Goal: Communication & Community: Participate in discussion

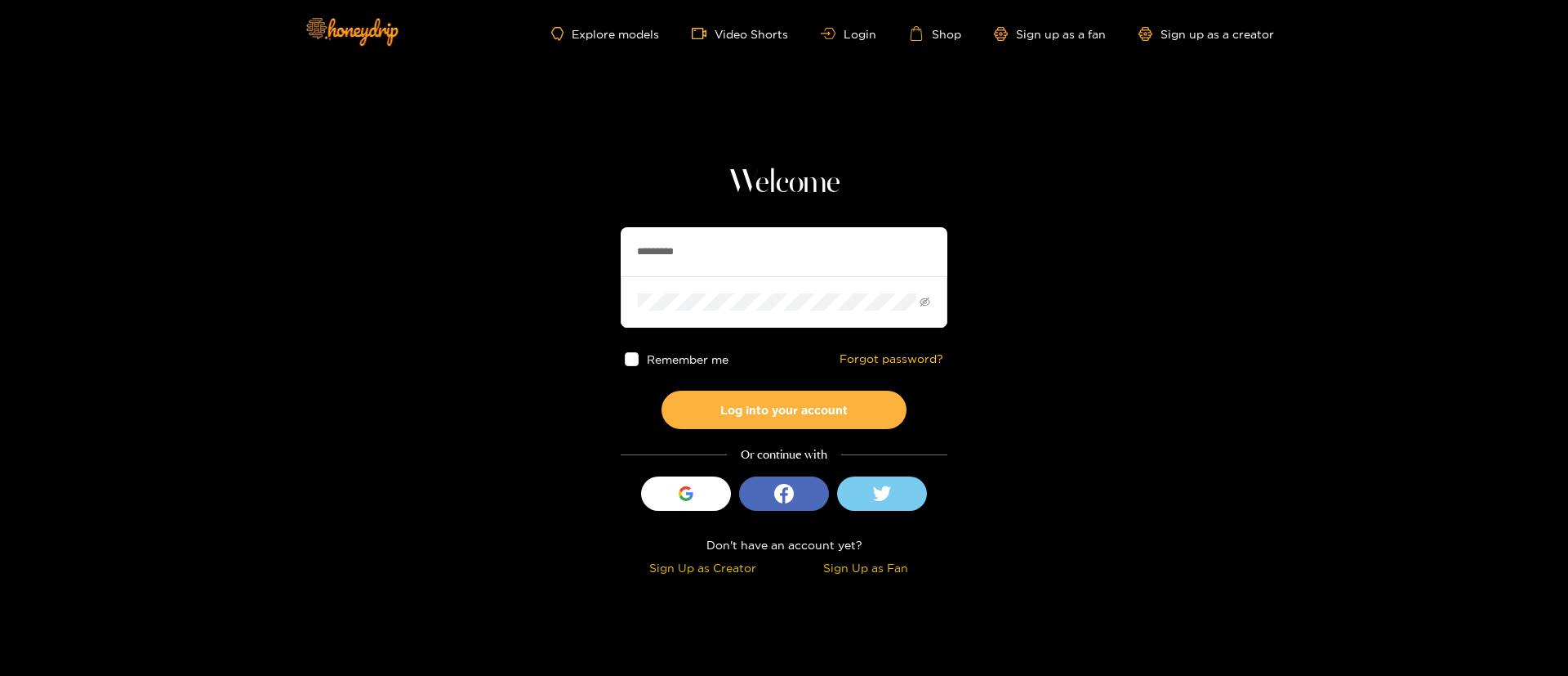
click at [708, 234] on input "*********" at bounding box center [784, 252] width 327 height 49
type input "**********"
click at [833, 420] on button "Log into your account" at bounding box center [784, 410] width 245 height 38
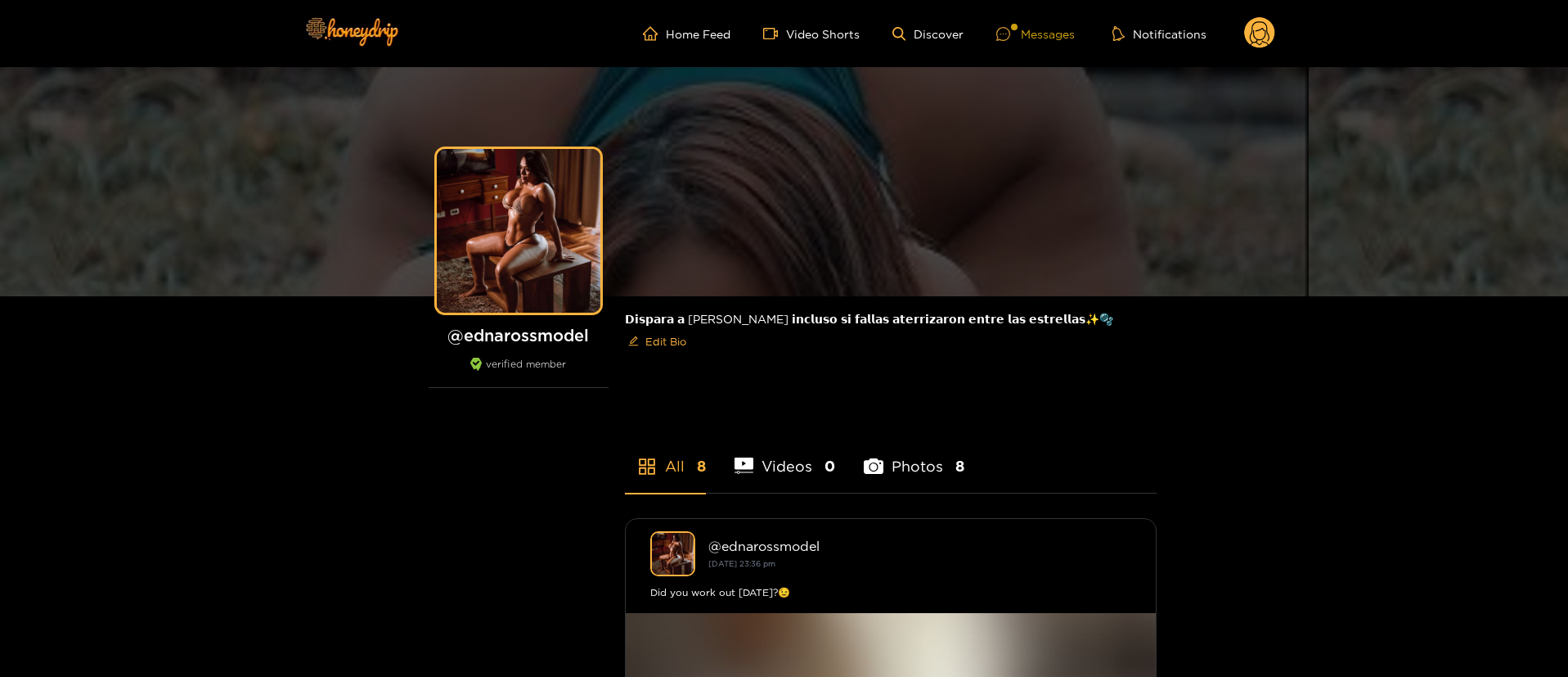
click at [1005, 36] on icon at bounding box center [1003, 34] width 14 height 14
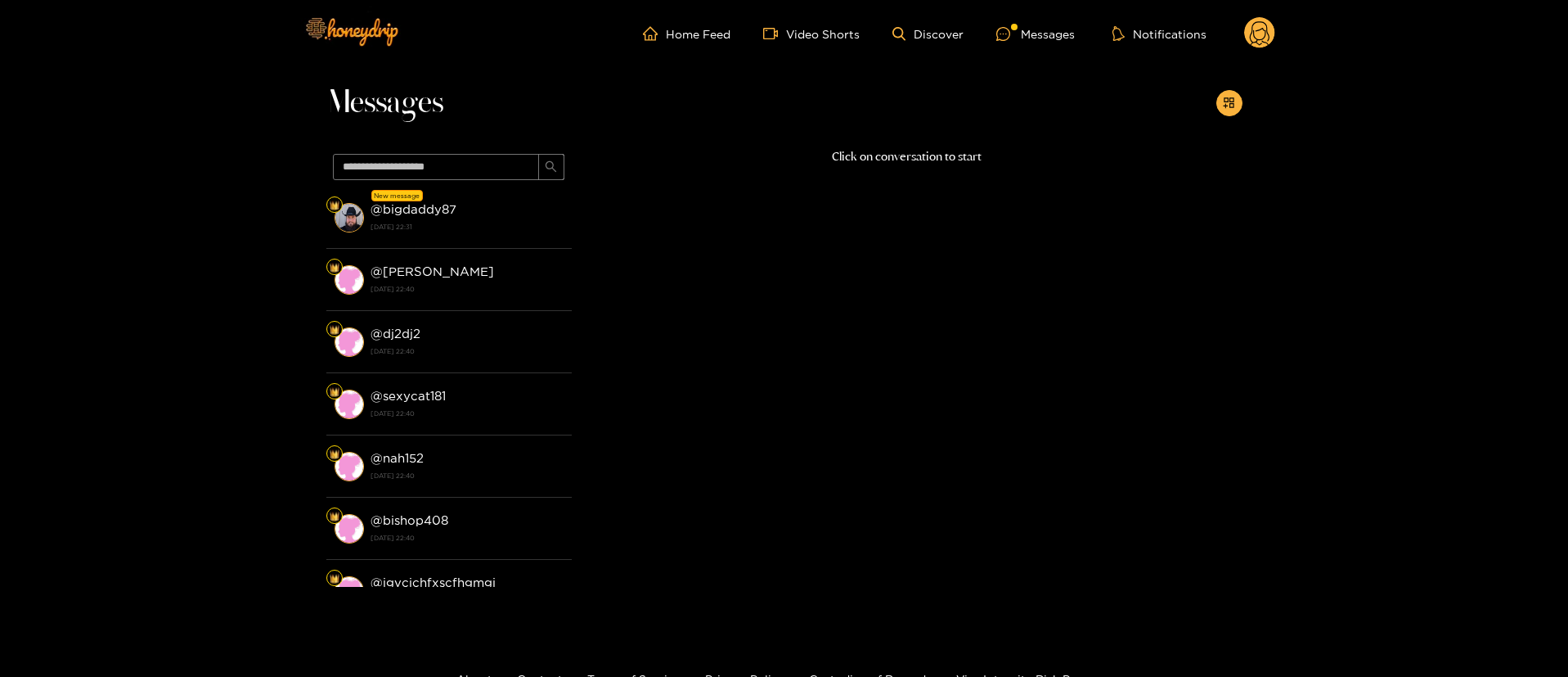
click at [852, 310] on div "Click on conversation to start" at bounding box center [907, 363] width 670 height 431
click at [727, 228] on div "Click on conversation to start" at bounding box center [907, 363] width 670 height 431
click at [1257, 37] on circle at bounding box center [1259, 33] width 31 height 31
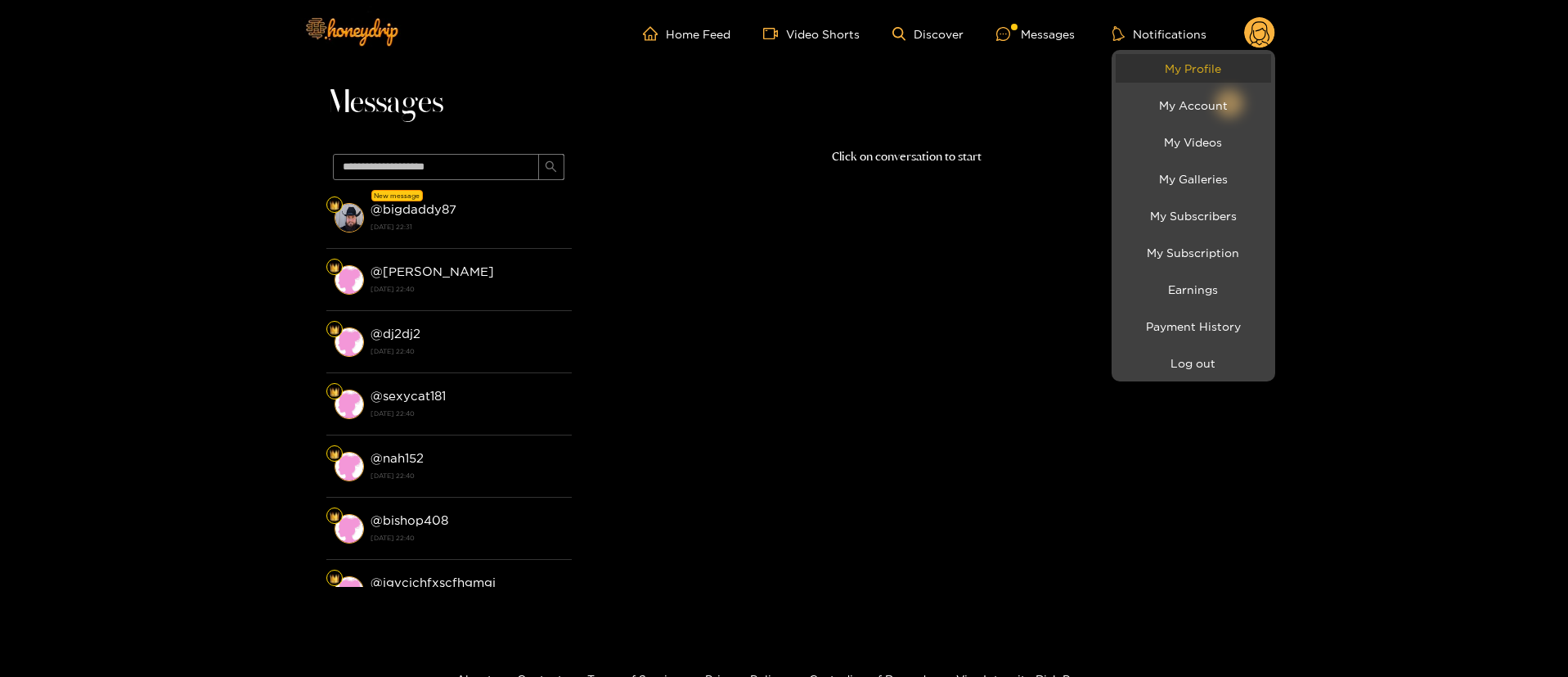
click at [1153, 62] on link "My Profile" at bounding box center [1193, 68] width 155 height 28
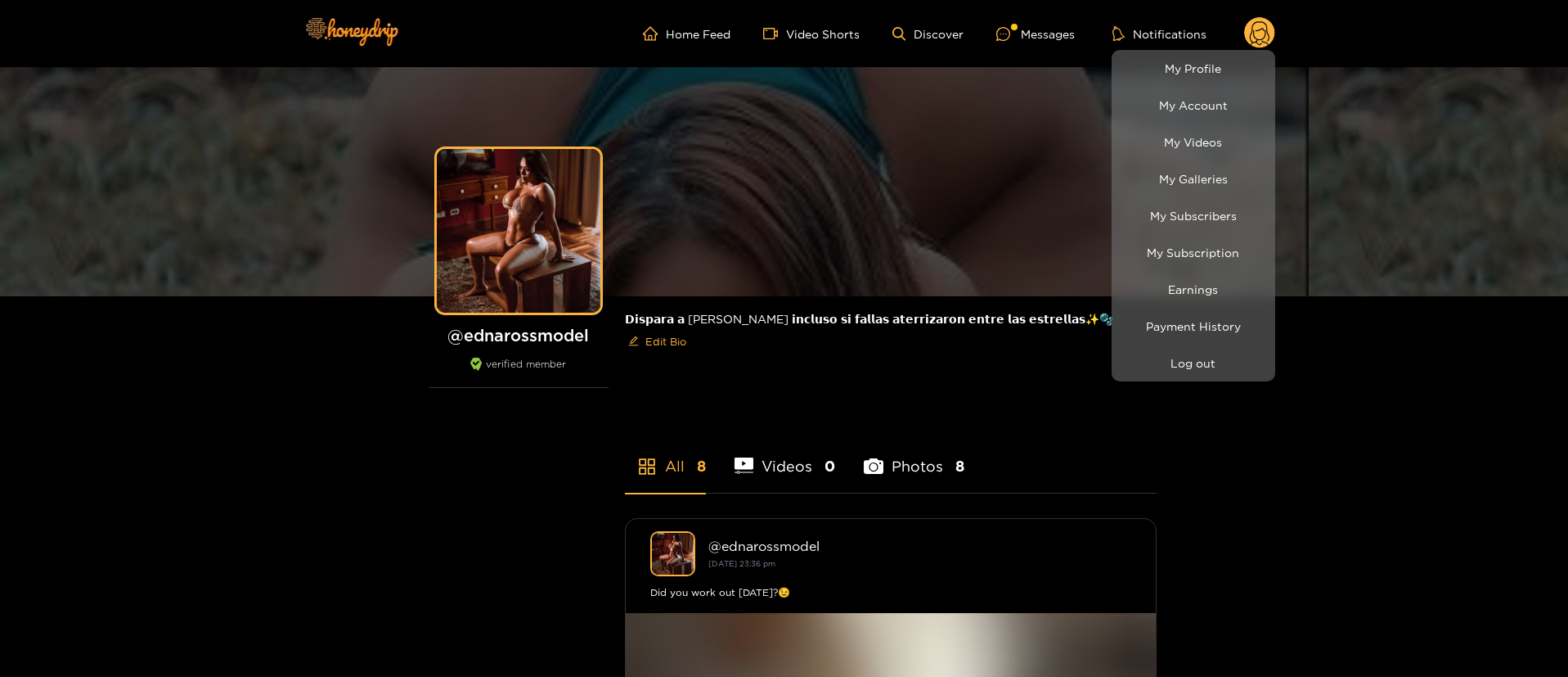
click at [1038, 31] on div at bounding box center [784, 338] width 1568 height 677
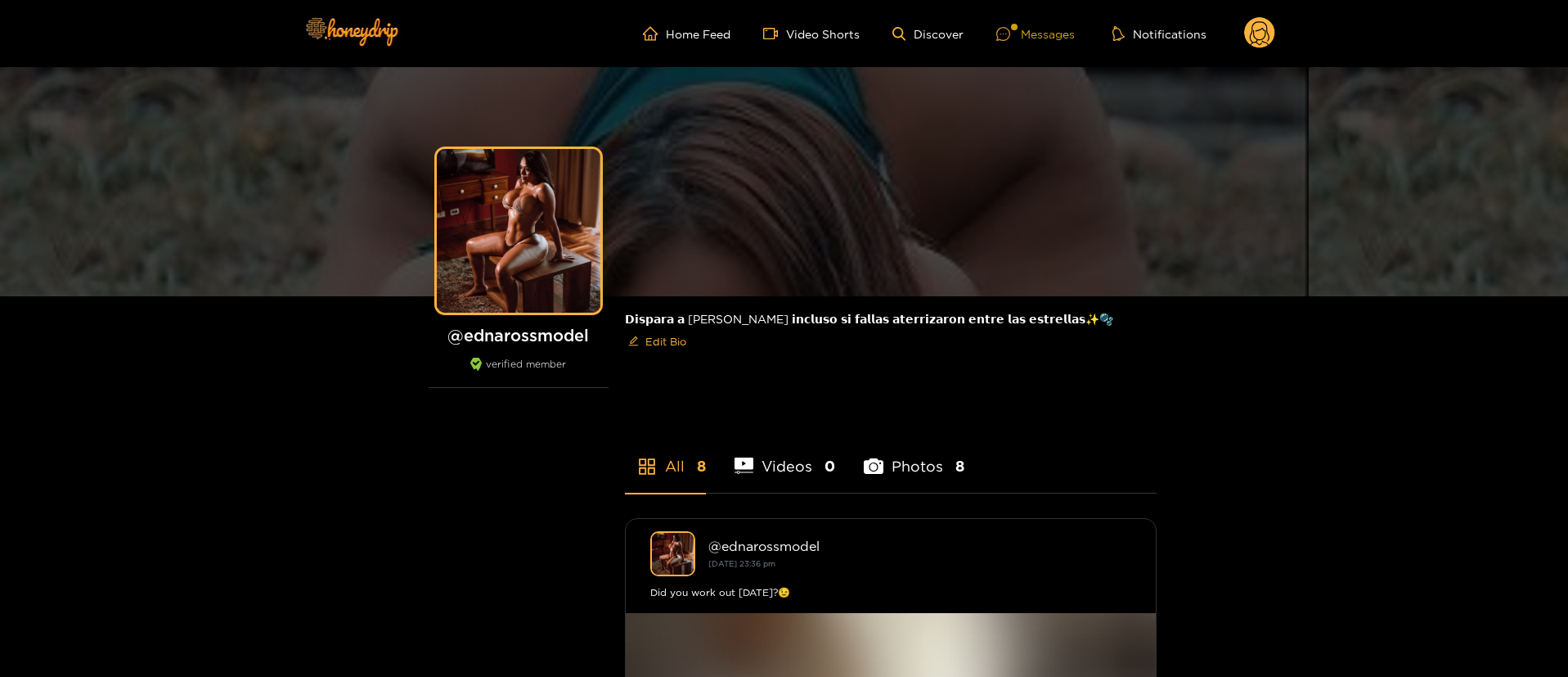
click at [1036, 28] on div "Messages" at bounding box center [1036, 34] width 79 height 19
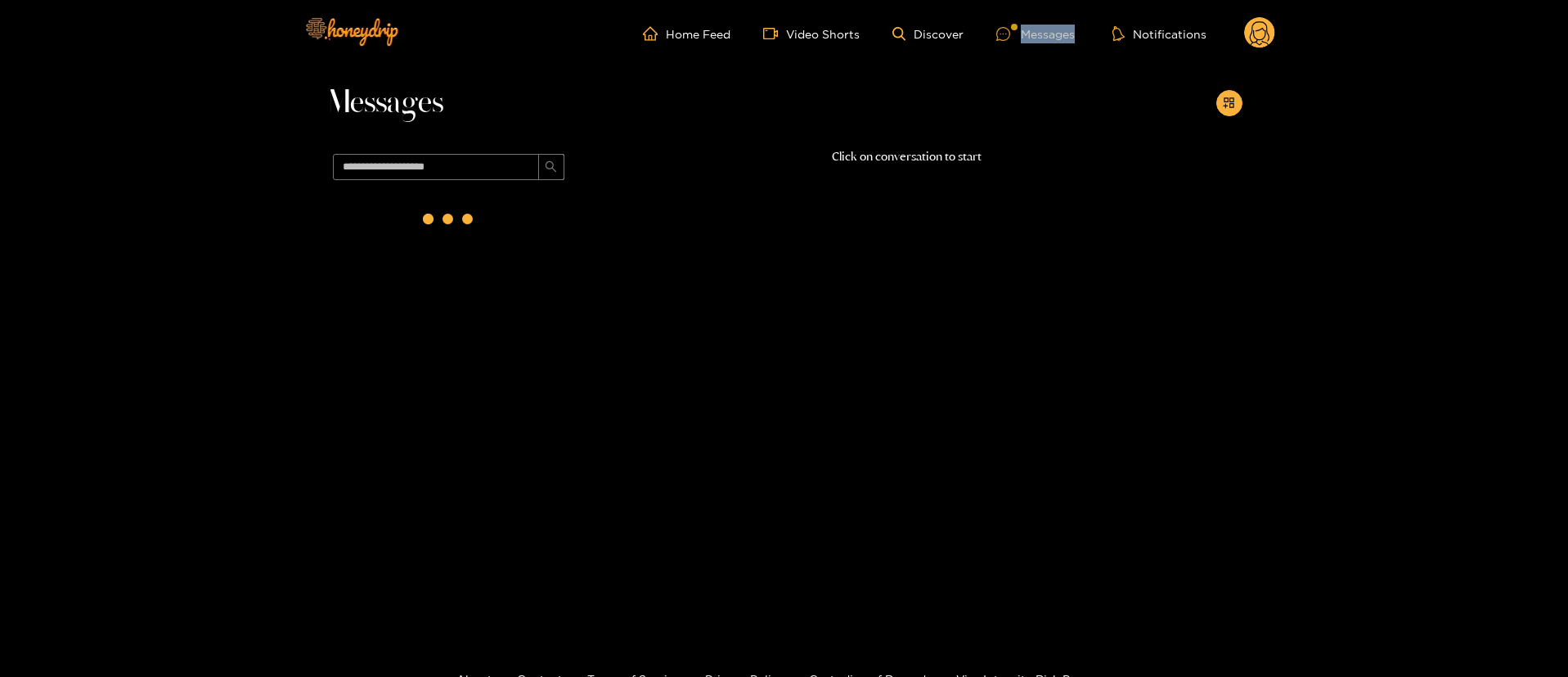
click at [1036, 28] on div "Messages" at bounding box center [1036, 34] width 79 height 19
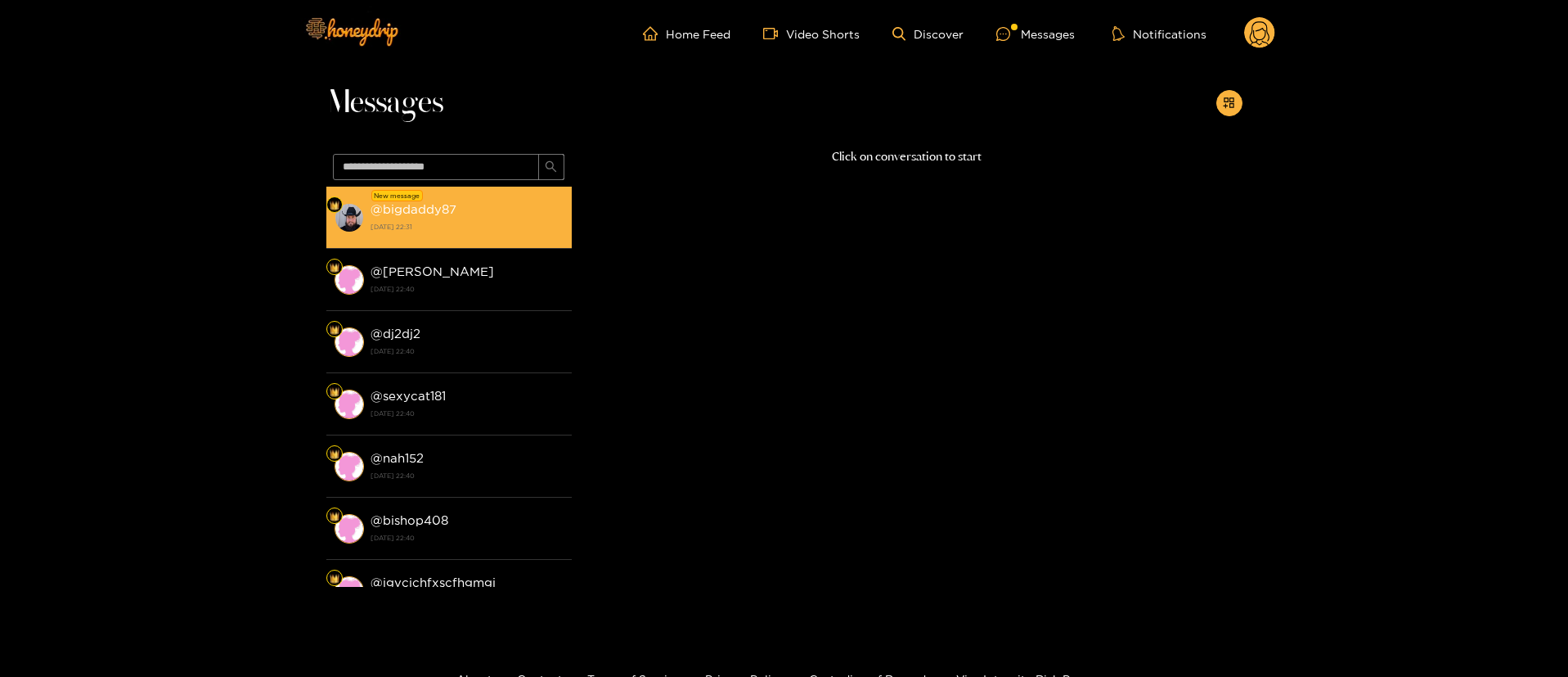
click at [482, 213] on div "@ bigdaddy87 26 August 2025 22:31" at bounding box center [467, 217] width 193 height 37
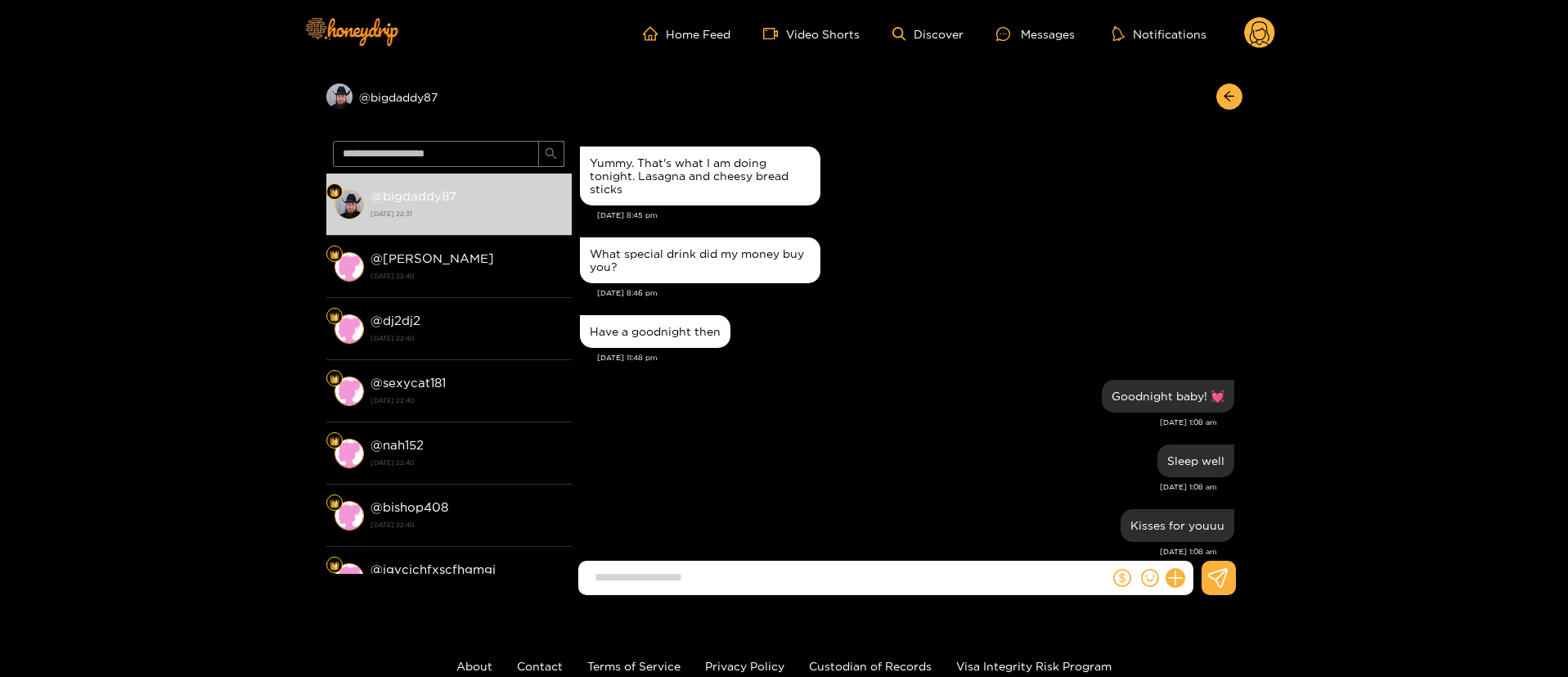
scroll to position [1361, 0]
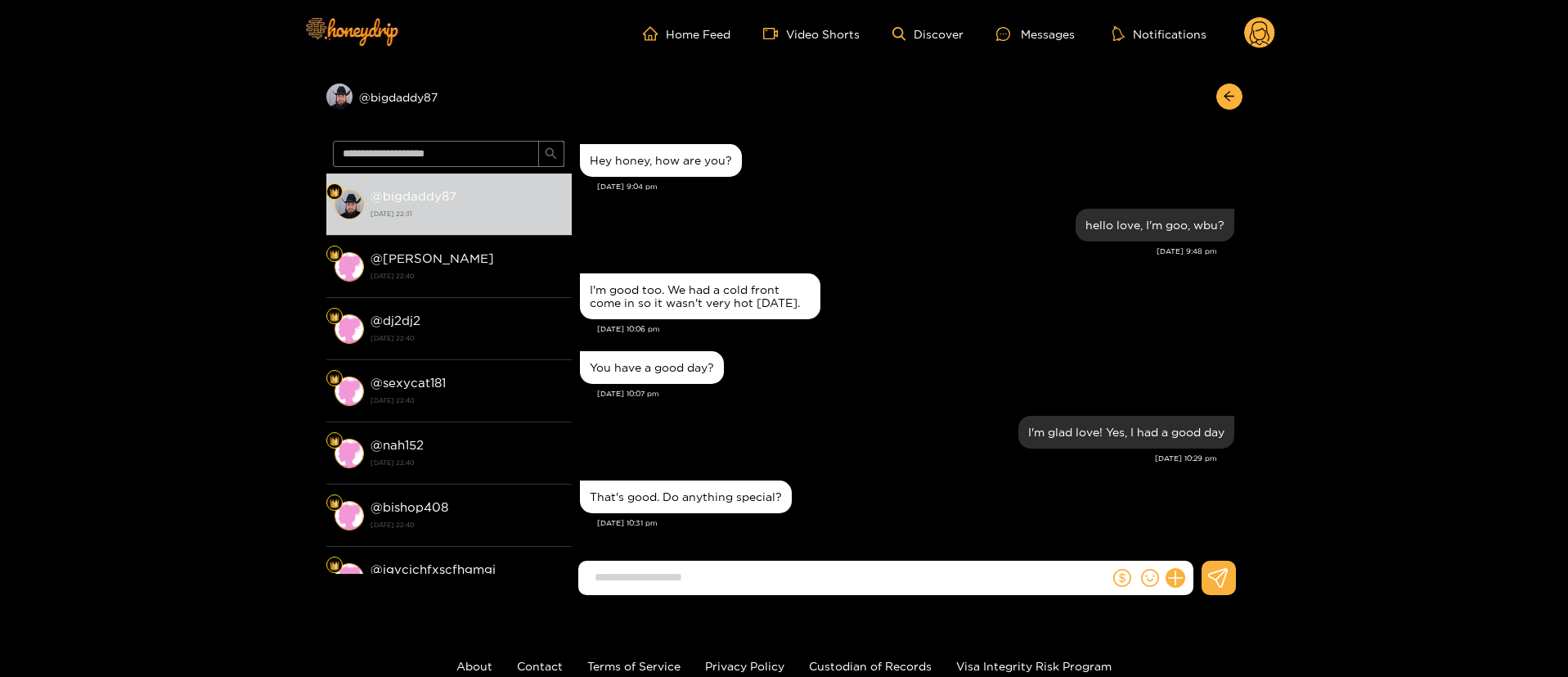
click at [885, 395] on div "Aug. 26, 10:07 pm" at bounding box center [916, 393] width 637 height 12
click at [807, 365] on div "You have a good day?" at bounding box center [907, 367] width 654 height 41
click at [841, 587] on input at bounding box center [847, 577] width 522 height 27
click at [837, 585] on input at bounding box center [847, 577] width 522 height 27
click at [808, 166] on div "Hey honey, how are you?" at bounding box center [907, 160] width 654 height 41
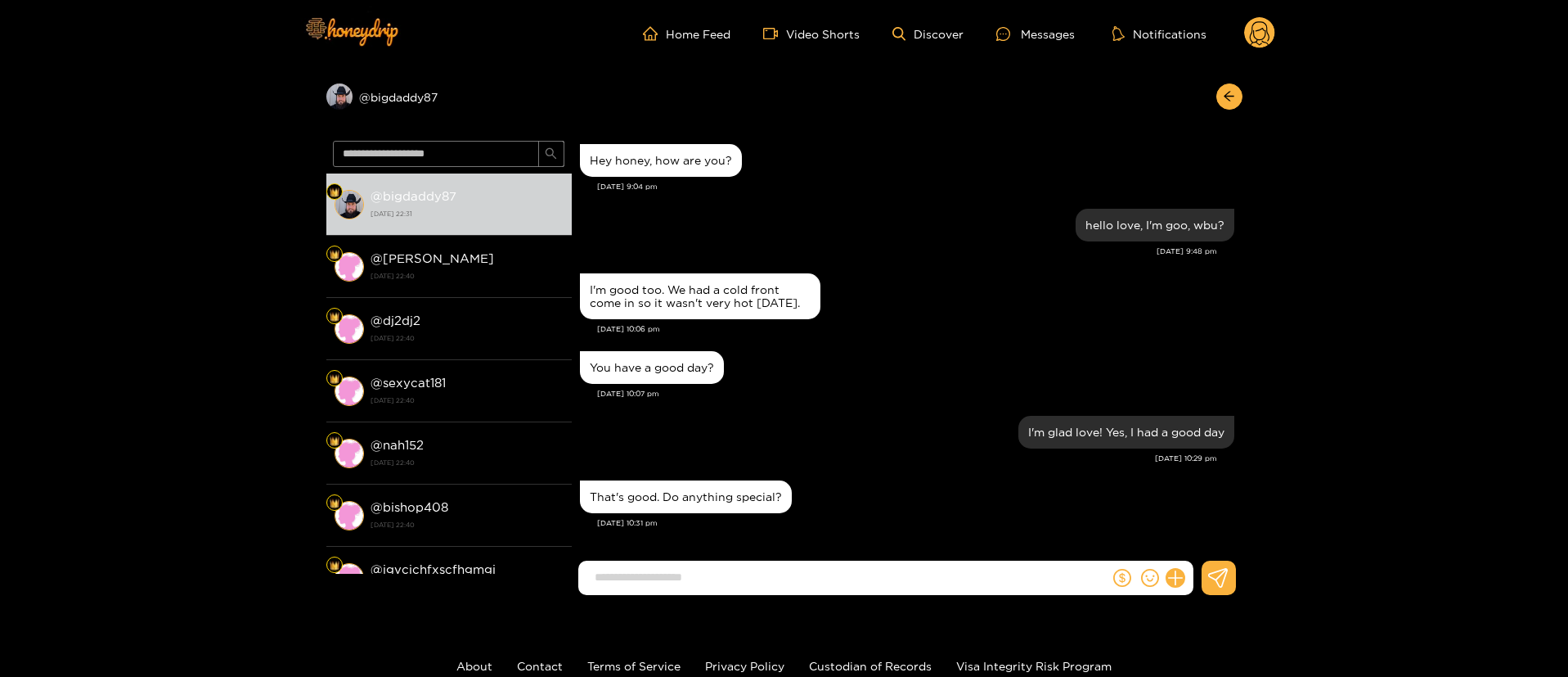
click at [779, 587] on input at bounding box center [847, 577] width 522 height 27
click at [781, 576] on input "**********" at bounding box center [847, 577] width 522 height 27
type input "**********"
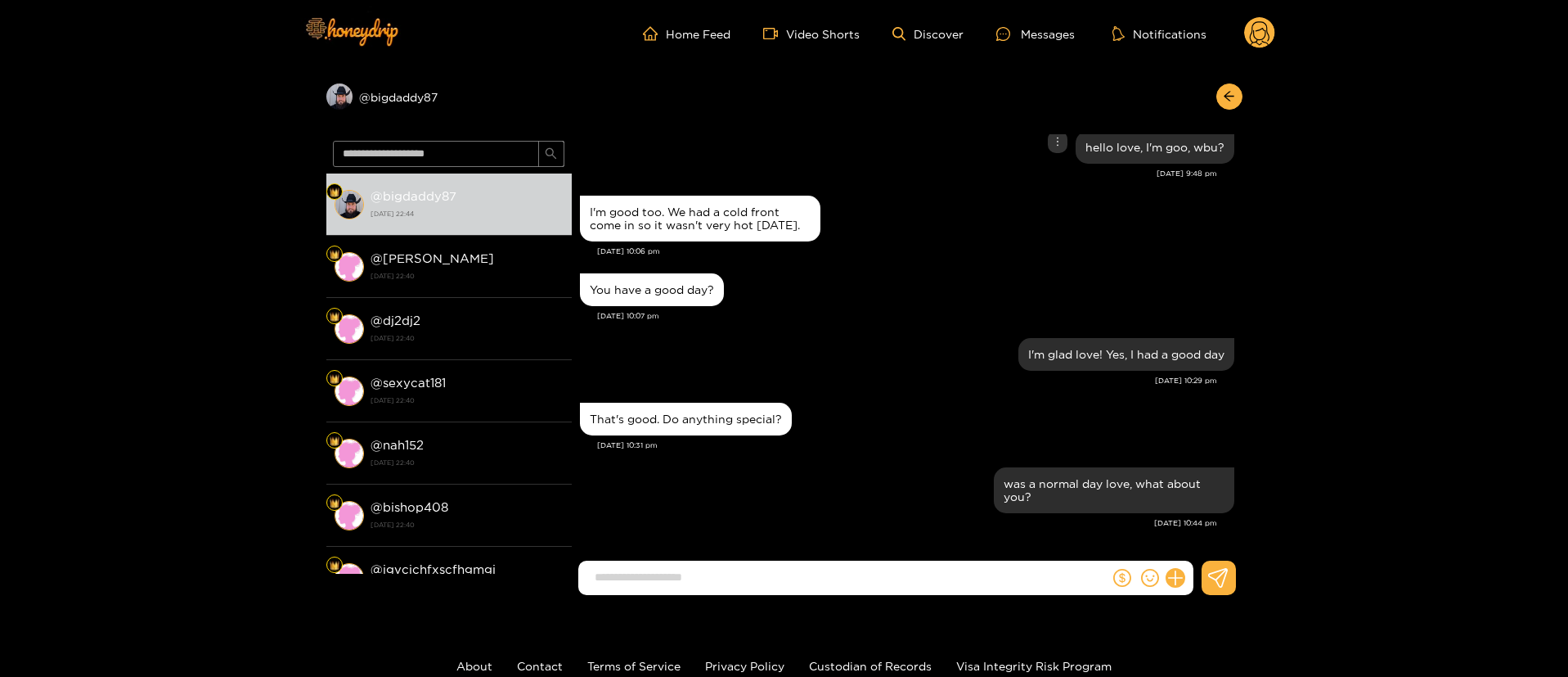
click at [880, 216] on div "I'm good too. We had a cold front come in so it wasn't very hot today." at bounding box center [907, 218] width 654 height 54
click at [1224, 93] on icon "arrow-left" at bounding box center [1228, 96] width 12 height 12
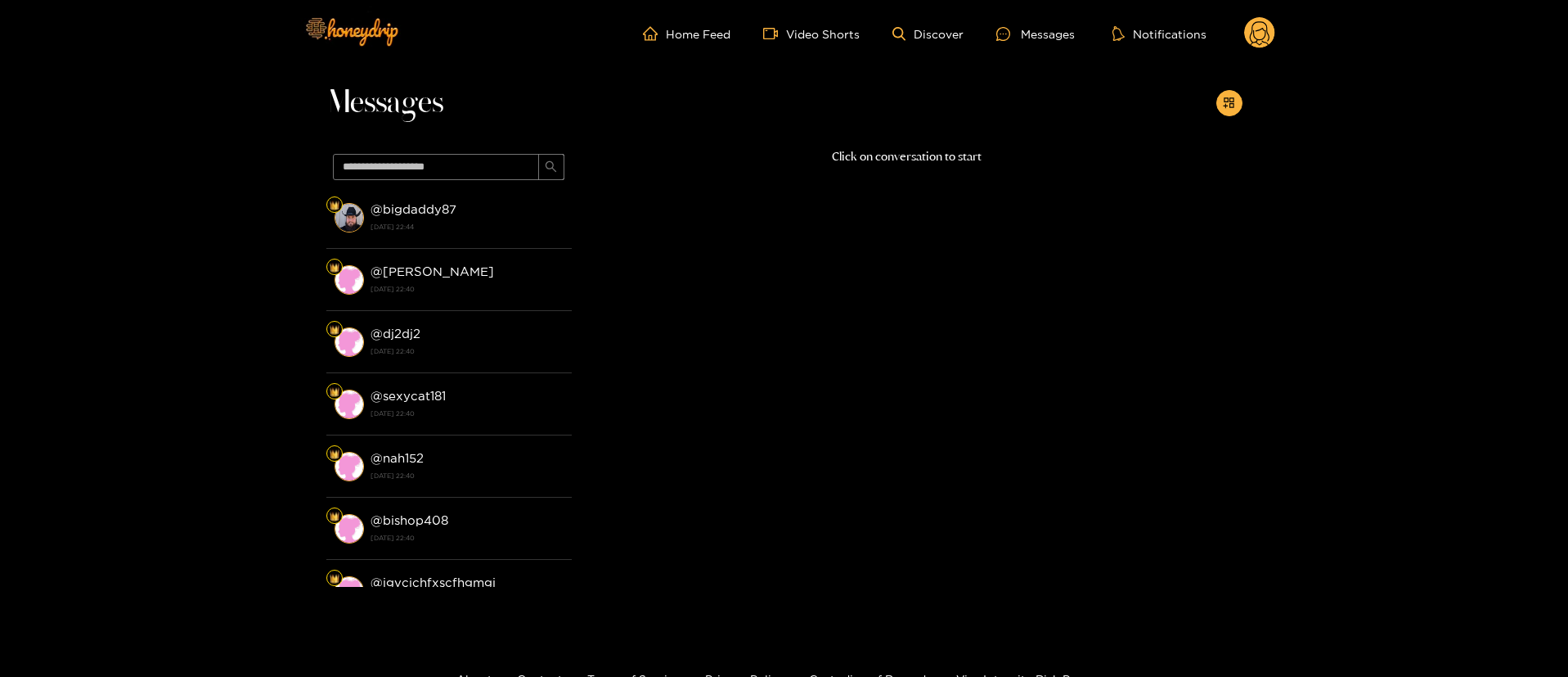
click at [1249, 34] on circle at bounding box center [1259, 33] width 31 height 31
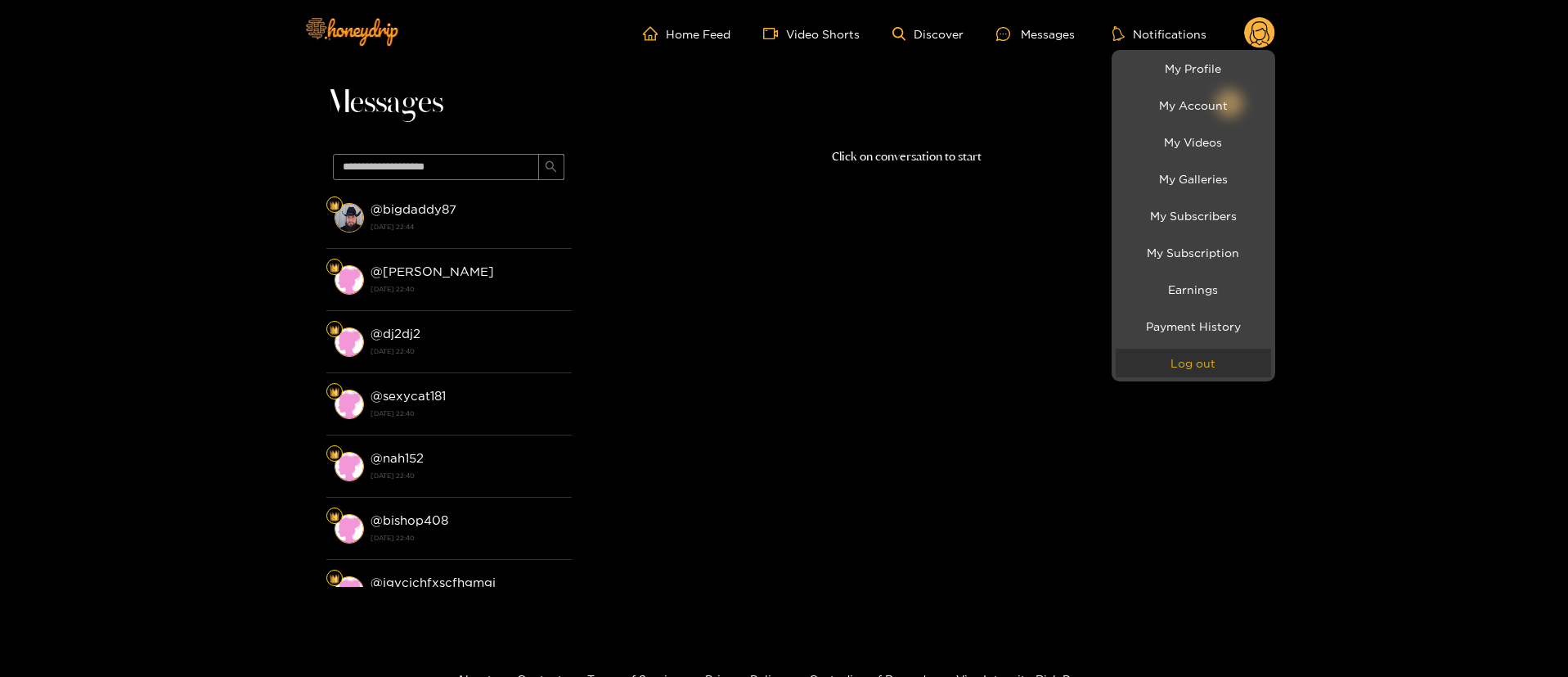
click at [1194, 355] on button "Log out" at bounding box center [1193, 362] width 155 height 28
